Goal: Task Accomplishment & Management: Use online tool/utility

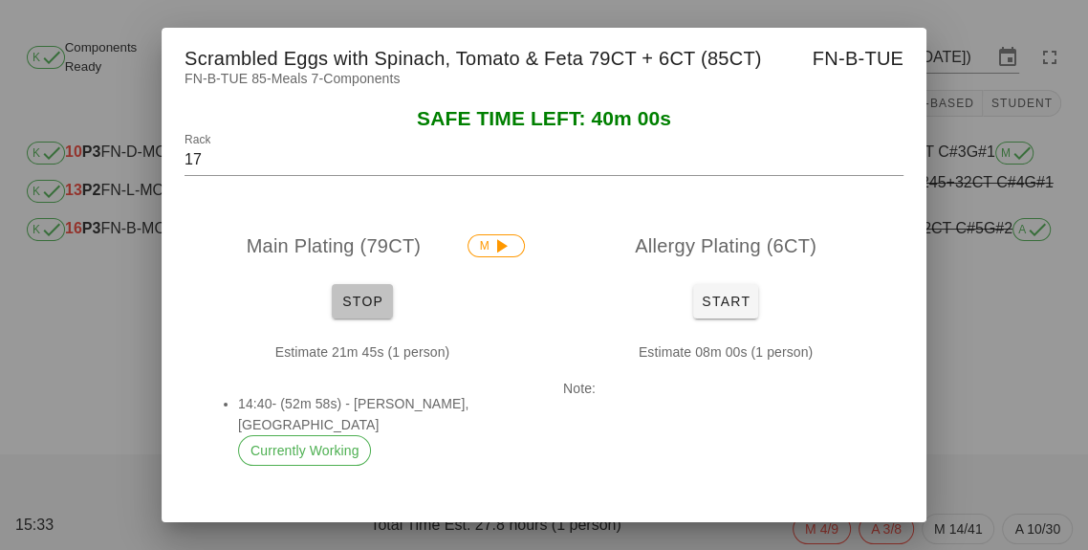
click at [371, 318] on button "Stop" at bounding box center [362, 301] width 61 height 34
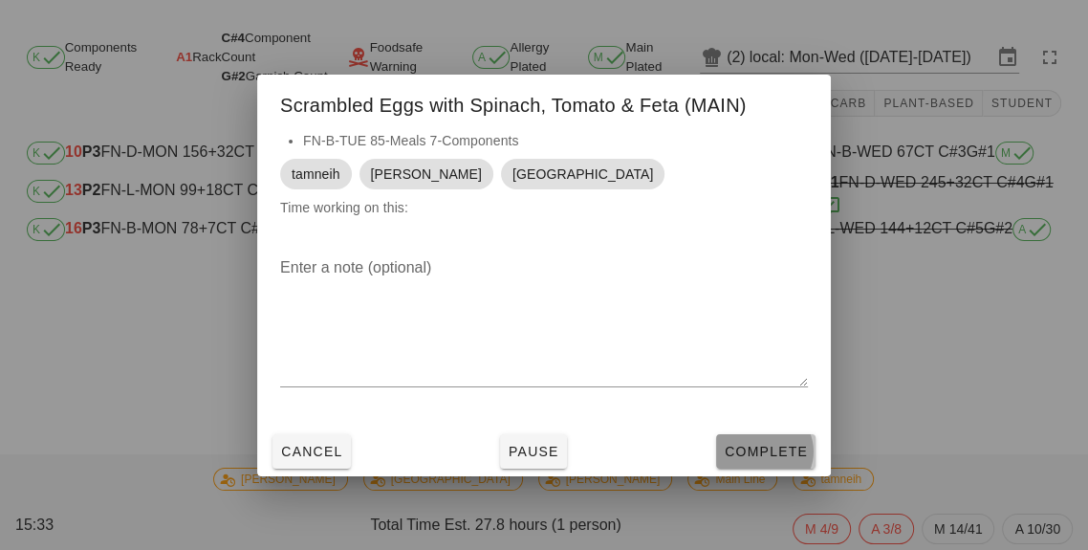
click at [757, 469] on button "Complete" at bounding box center [765, 451] width 99 height 34
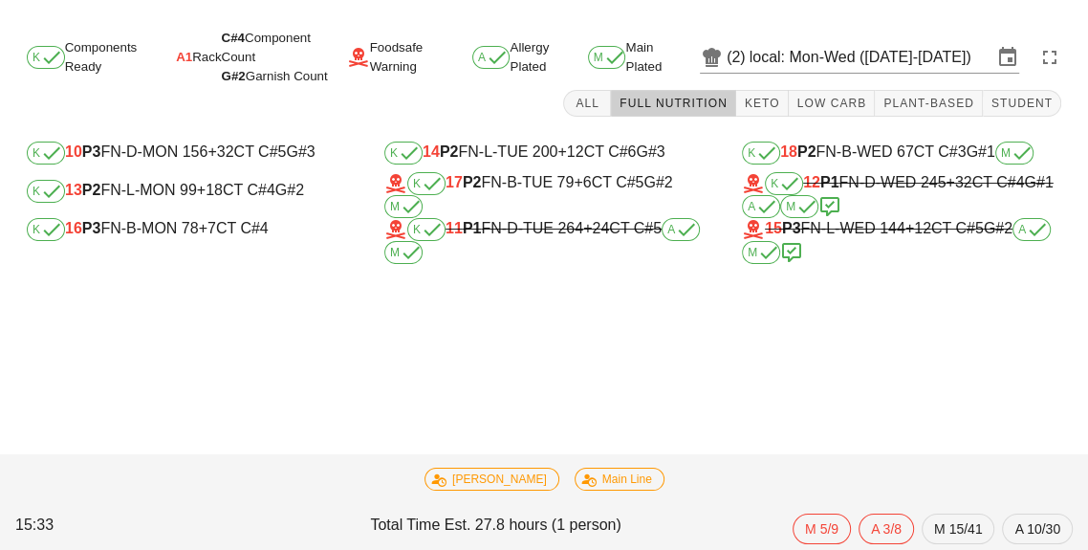
click at [177, 230] on div "K 16 P3 FN-B-MON 78 +7 CT C#4" at bounding box center [186, 229] width 319 height 23
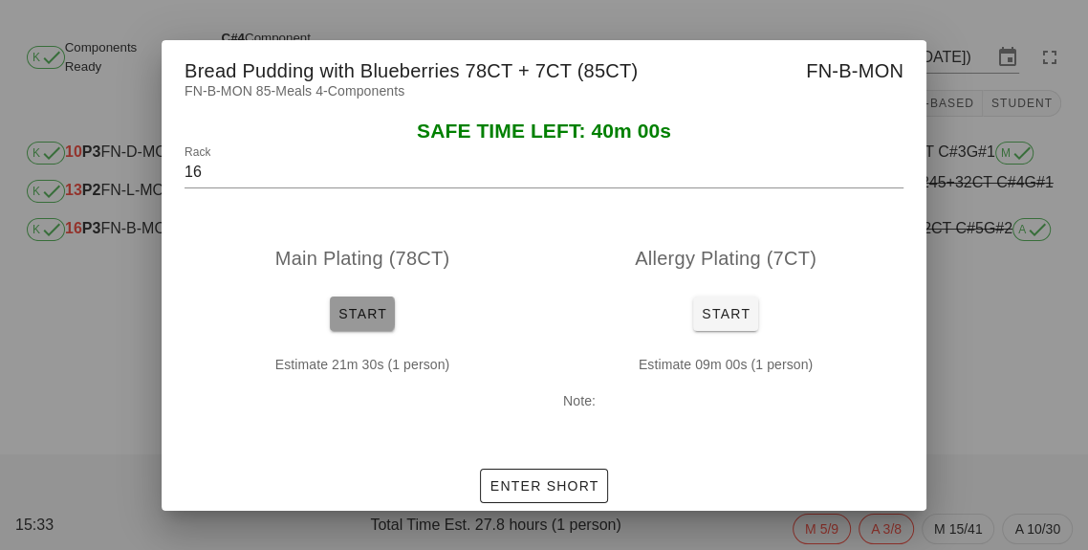
click at [368, 321] on span "Start" at bounding box center [363, 313] width 50 height 15
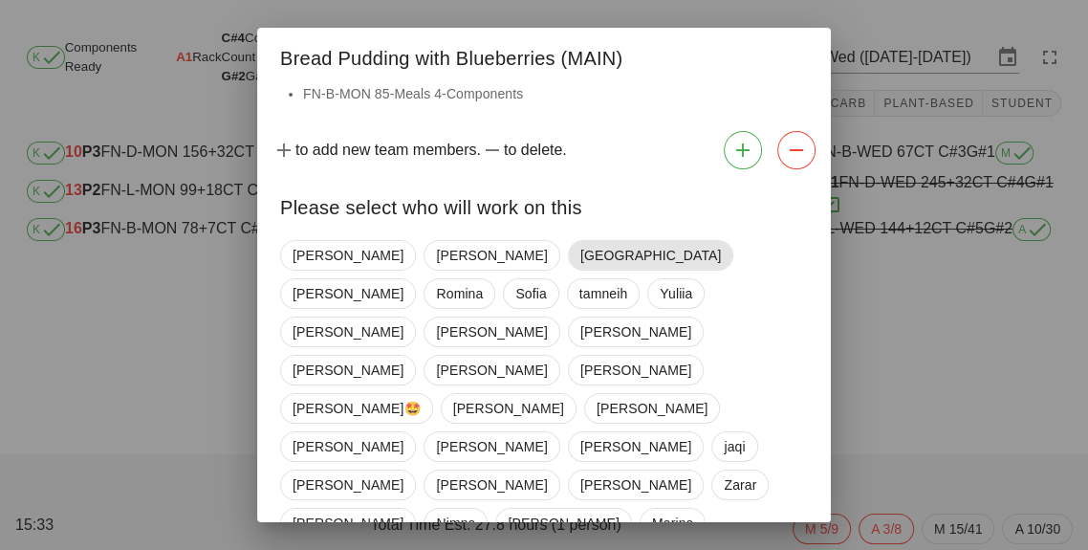
click at [581, 266] on span "[GEOGRAPHIC_DATA]" at bounding box center [651, 255] width 141 height 29
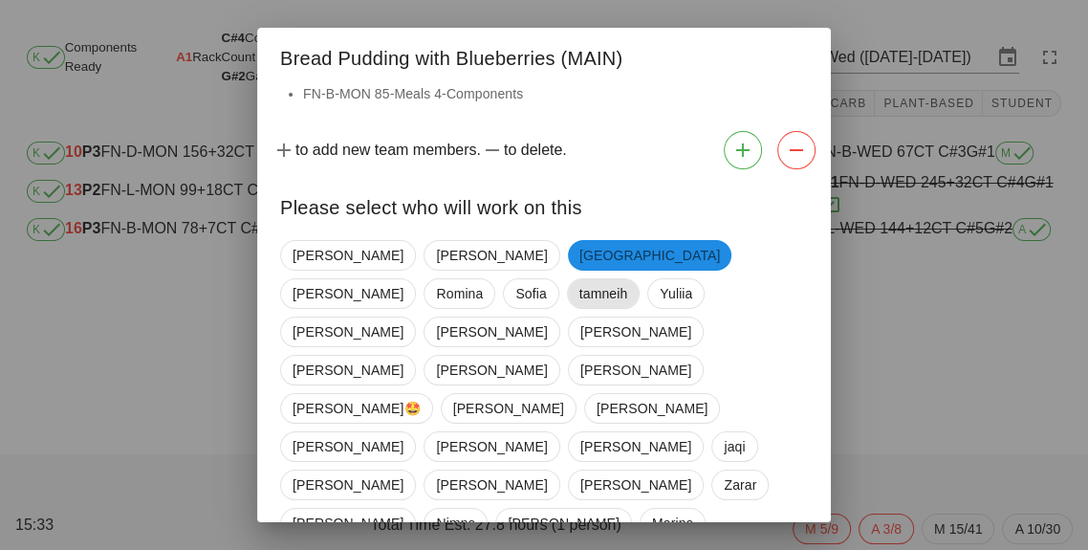
click at [628, 279] on span "tamneih" at bounding box center [604, 293] width 49 height 29
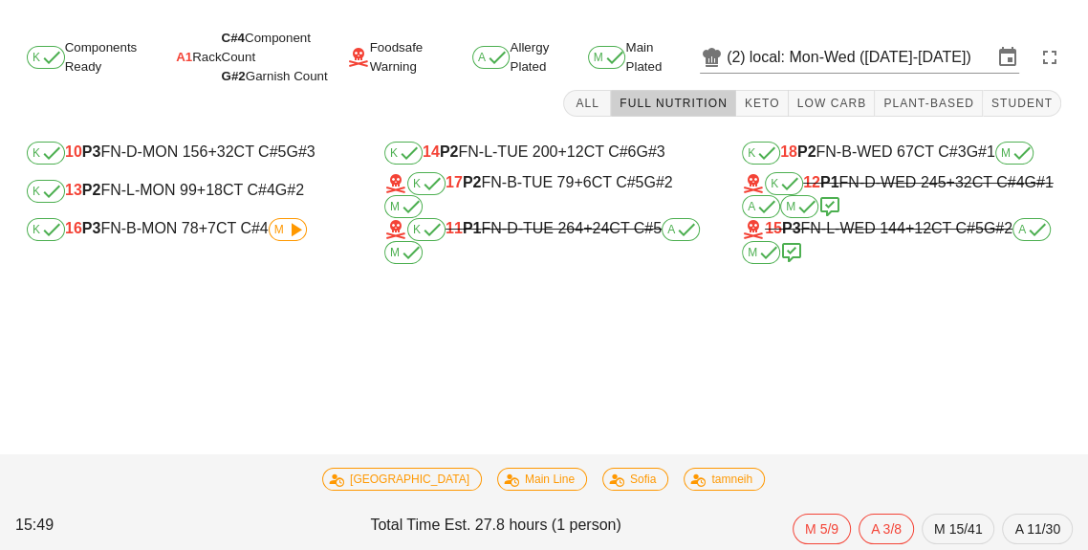
click at [295, 230] on icon at bounding box center [295, 229] width 23 height 23
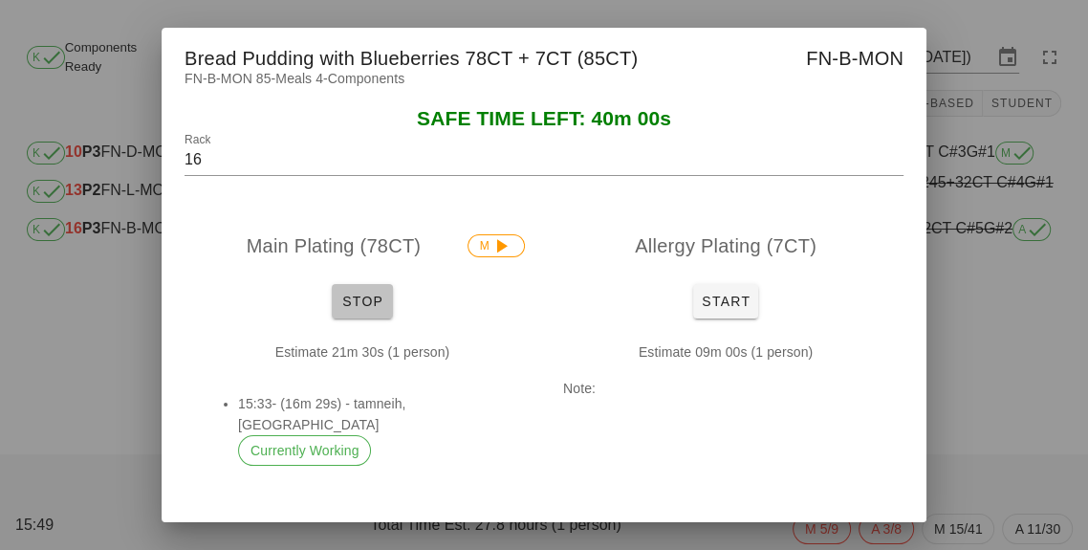
click at [381, 318] on button "Stop" at bounding box center [362, 301] width 61 height 34
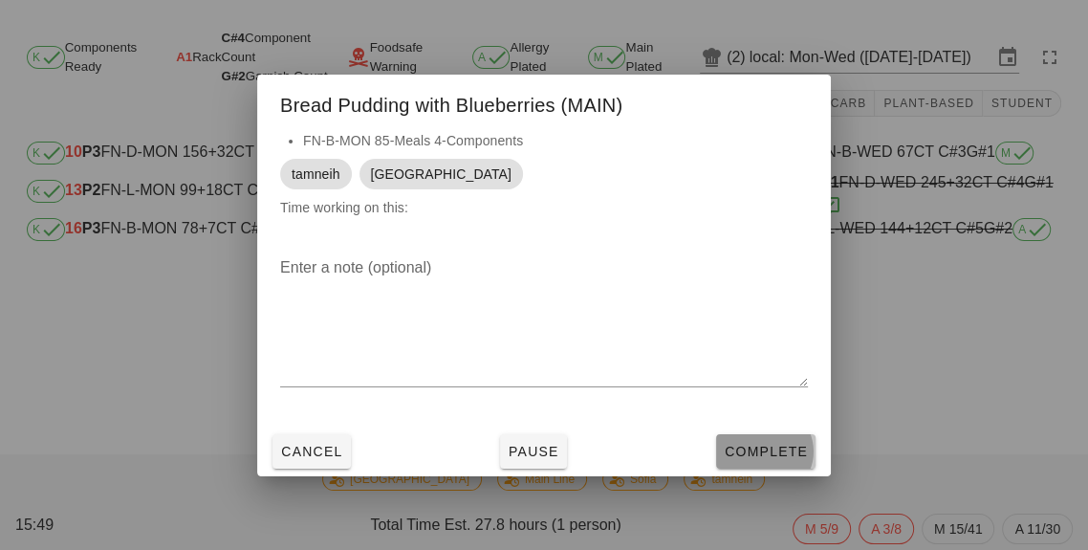
click at [753, 469] on button "Complete" at bounding box center [765, 451] width 99 height 34
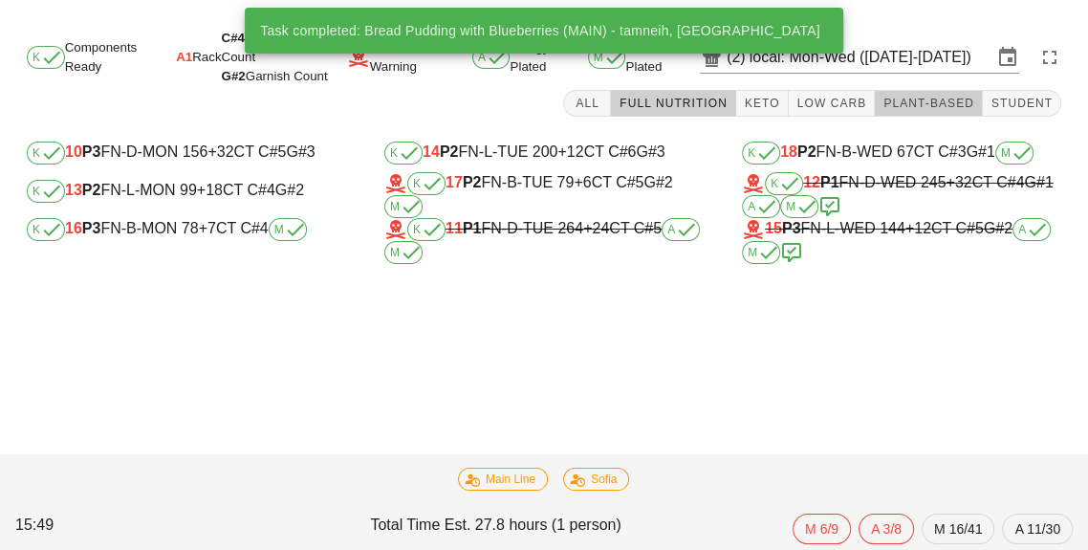
click at [934, 107] on span "Plant-Based" at bounding box center [929, 103] width 92 height 13
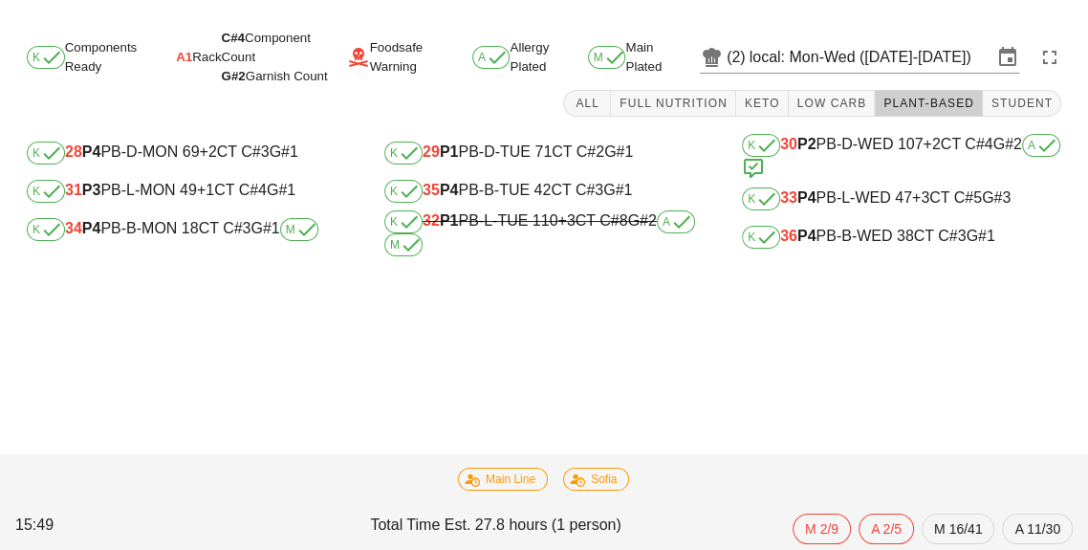
click at [187, 237] on div "K 34 P4 PB-B-MON 18 CT C#3 G#1 M" at bounding box center [186, 229] width 319 height 23
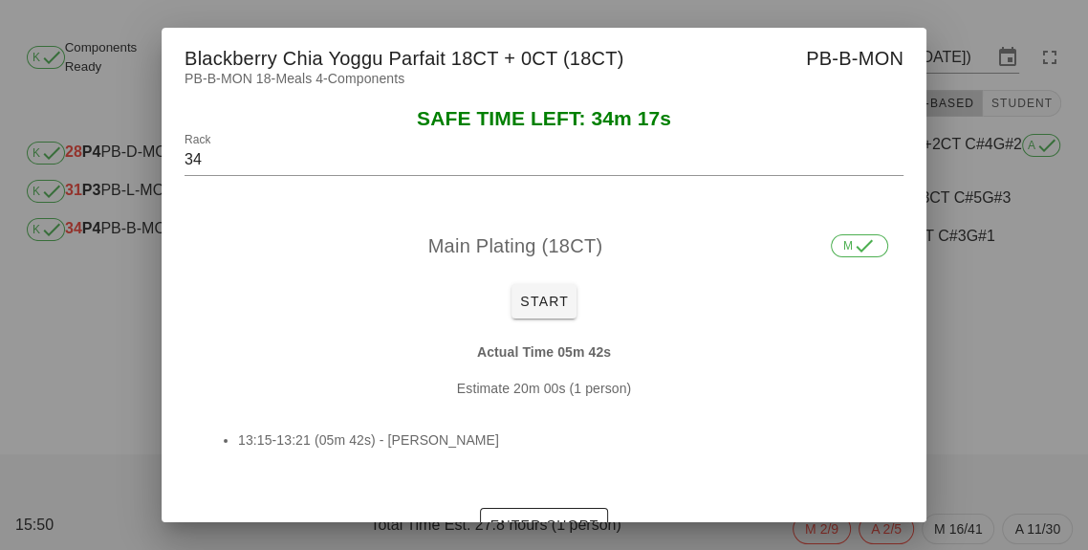
click at [964, 349] on div at bounding box center [544, 275] width 1088 height 550
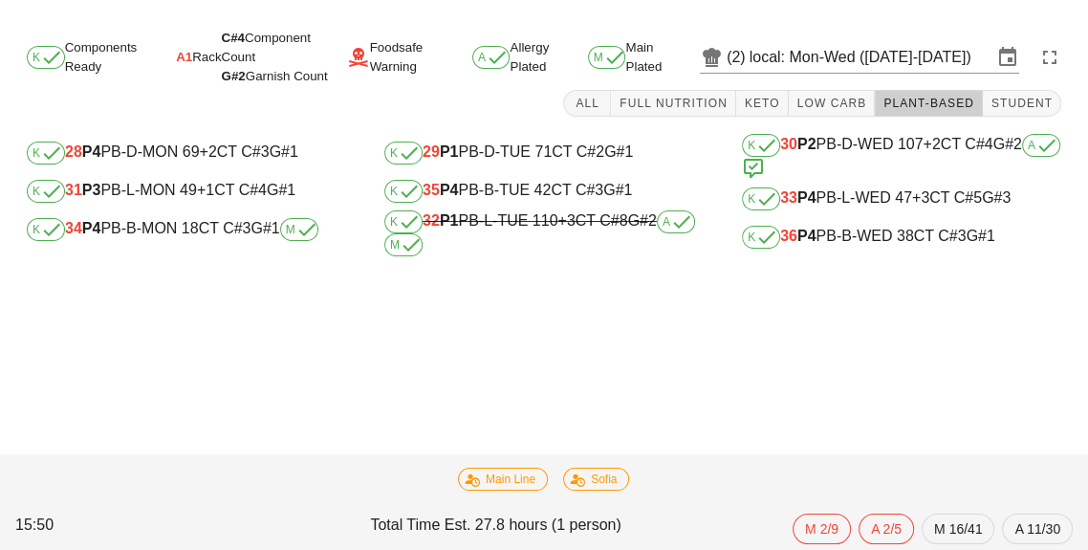
click at [836, 247] on div "K 36 P4 PB-B-WED 38 CT C#3 G#1" at bounding box center [901, 237] width 319 height 23
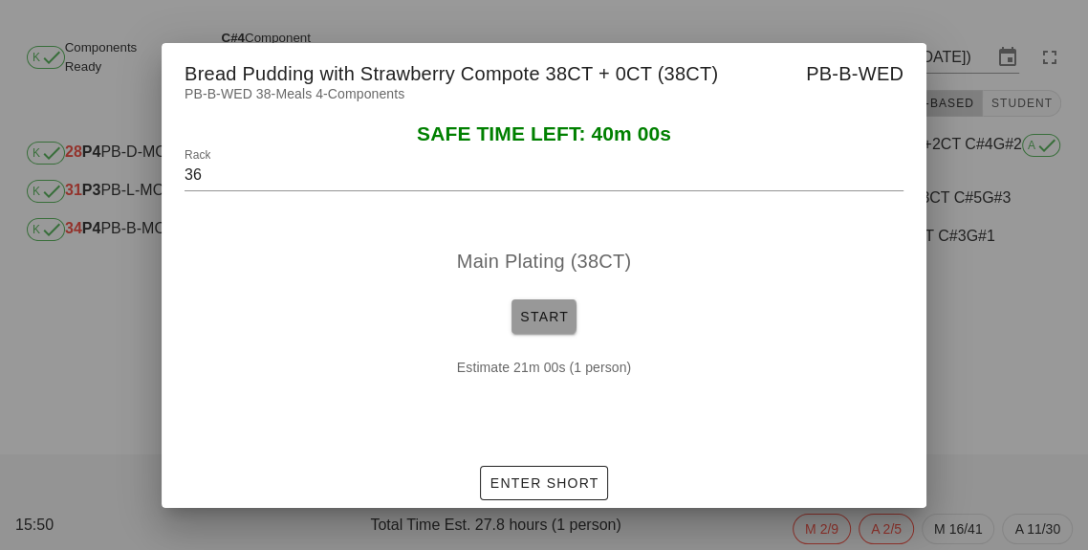
click at [537, 324] on span "Start" at bounding box center [544, 316] width 50 height 15
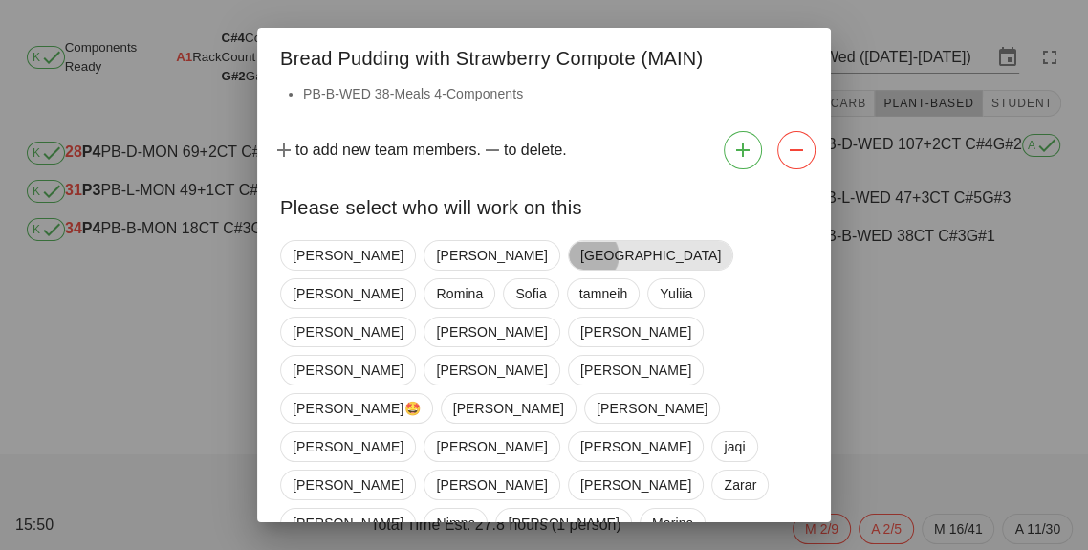
click at [581, 252] on span "[GEOGRAPHIC_DATA]" at bounding box center [651, 255] width 141 height 29
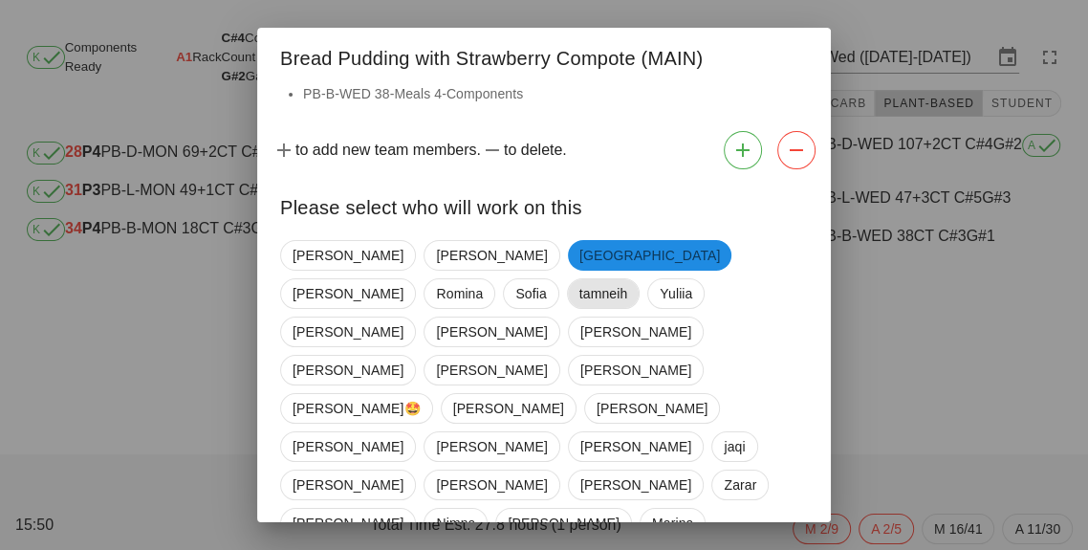
click at [628, 279] on span "tamneih" at bounding box center [604, 293] width 49 height 29
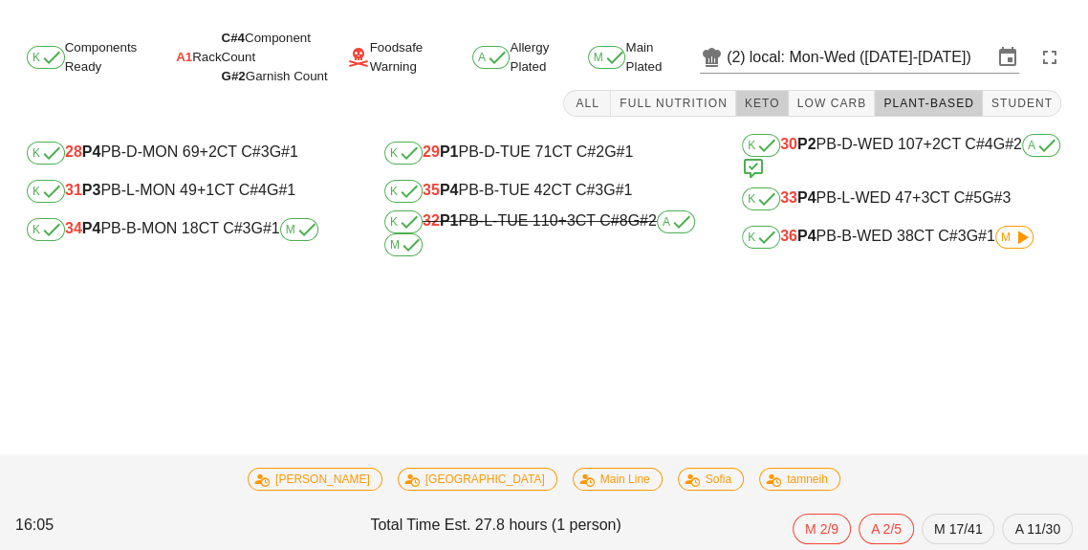
click at [789, 102] on button "Keto" at bounding box center [762, 103] width 53 height 27
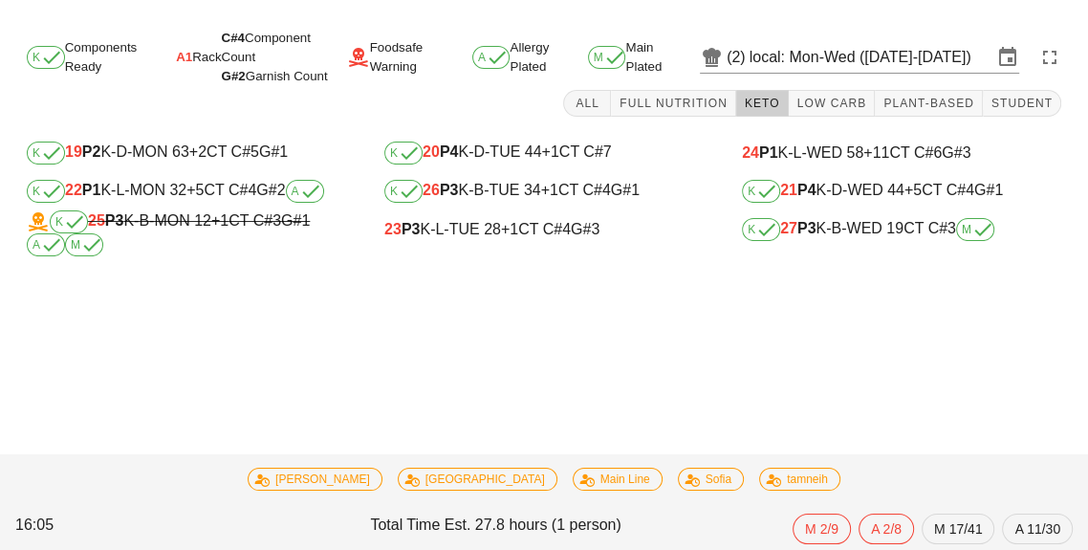
click at [632, 199] on div "K 26 P3 K-B-TUE 34 +1 CT C#4 G#1" at bounding box center [543, 191] width 319 height 23
type input "26"
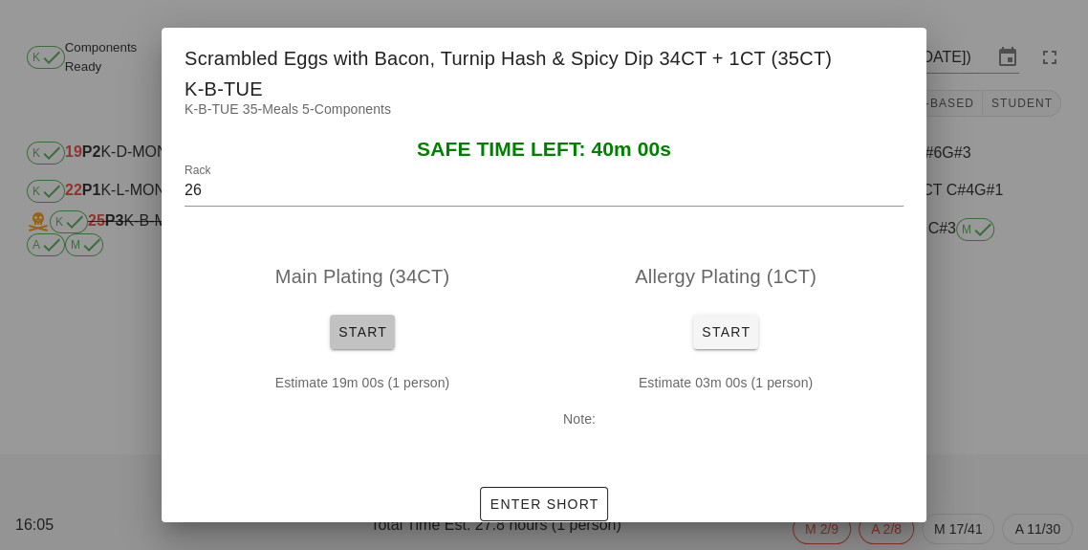
click at [390, 349] on button "Start" at bounding box center [362, 332] width 65 height 34
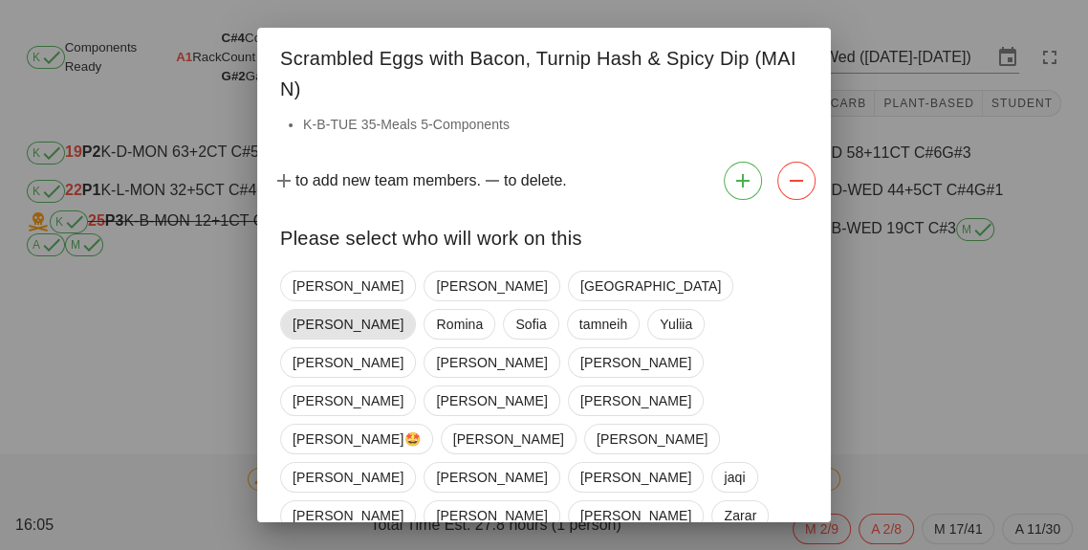
click at [404, 310] on span "[PERSON_NAME]" at bounding box center [348, 324] width 111 height 29
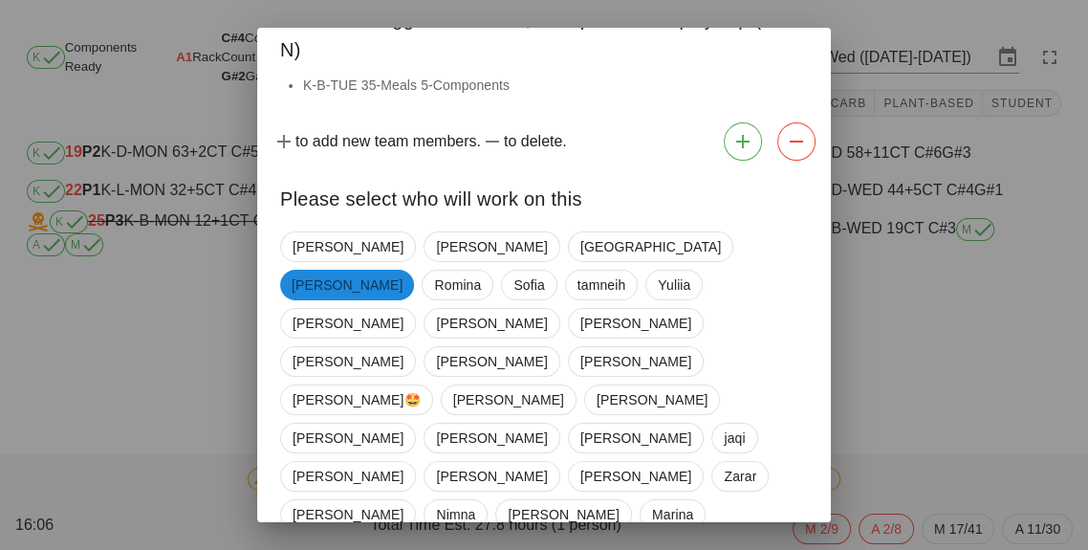
scroll to position [34, 0]
